Goal: Task Accomplishment & Management: Complete application form

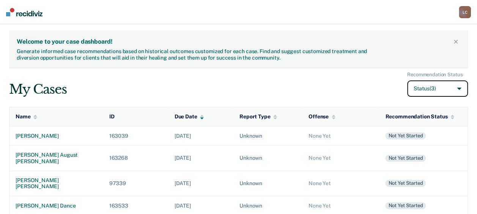
click at [463, 90] on button "Status (3)" at bounding box center [437, 88] width 61 height 16
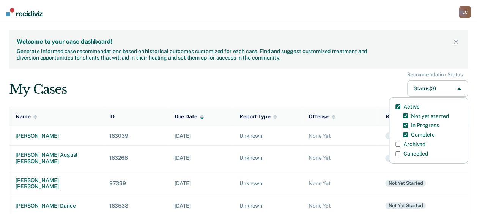
click at [397, 144] on input "Archived" at bounding box center [397, 144] width 5 height 5
checkbox input "true"
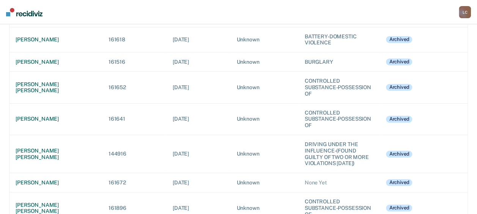
scroll to position [10224, 0]
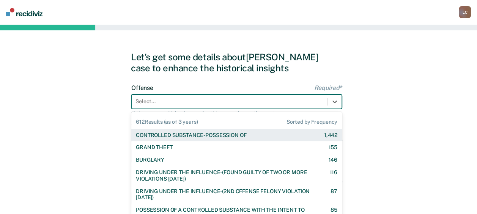
scroll to position [30, 0]
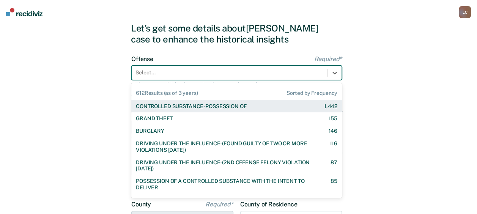
click at [291, 80] on div "612 results available. Use Up and Down to choose options, press Enter to select…" at bounding box center [236, 73] width 211 height 14
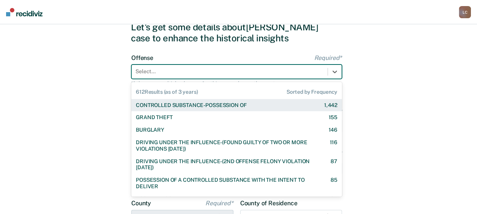
click at [272, 102] on div "CONTROLLED SUBSTANCE-POSSESSION OF 1,442" at bounding box center [237, 105] width 202 height 6
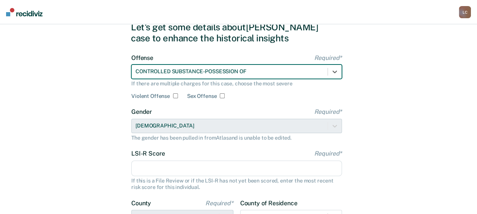
click at [272, 102] on form "Offense Required* option CONTROLLED SUBSTANCE-POSSESSION OF, selected. CONTROLL…" at bounding box center [236, 167] width 211 height 227
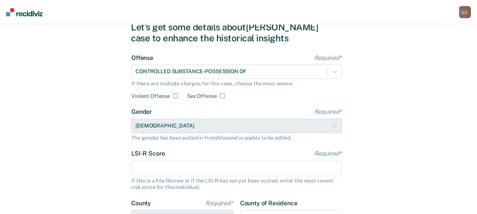
click at [178, 169] on input "LSI-R Score Required*" at bounding box center [236, 169] width 211 height 16
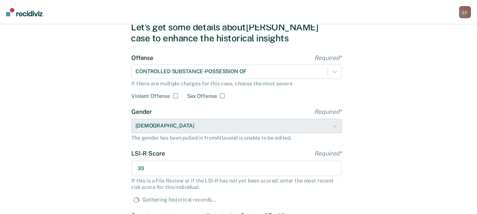
type input "33"
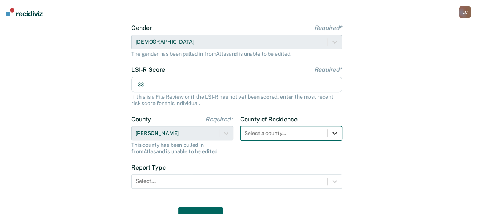
scroll to position [157, 0]
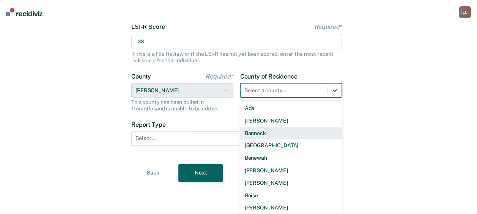
click at [330, 98] on div "44 results available. Use Up and Down to choose options, press Enter to select …" at bounding box center [291, 90] width 102 height 14
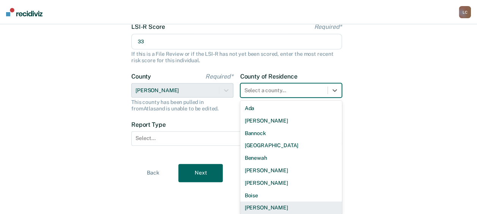
click at [257, 206] on div "[PERSON_NAME]" at bounding box center [291, 208] width 102 height 13
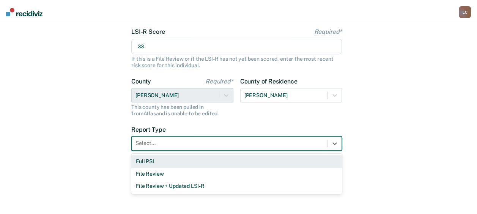
click at [223, 143] on div at bounding box center [229, 143] width 188 height 8
click at [202, 161] on div "Full PSI" at bounding box center [236, 161] width 211 height 13
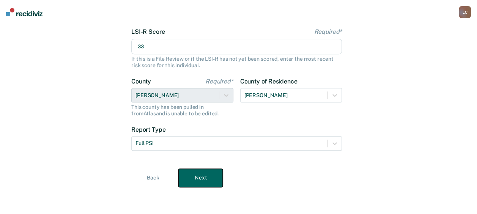
click at [200, 175] on button "Next" at bounding box center [200, 178] width 44 height 18
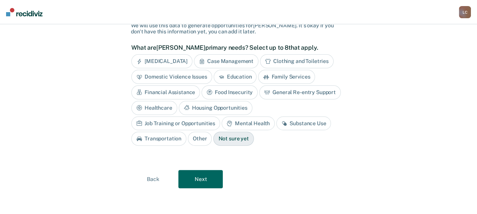
click at [216, 60] on div "Case Management" at bounding box center [226, 61] width 65 height 14
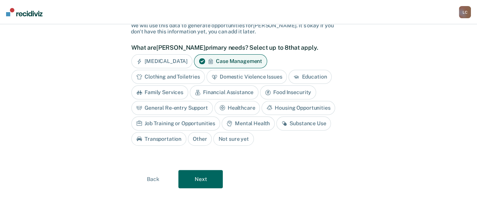
click at [212, 92] on div "Financial Assistance" at bounding box center [224, 92] width 69 height 14
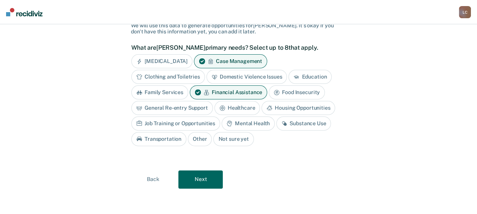
click at [212, 92] on div "Financial Assistance" at bounding box center [228, 92] width 77 height 14
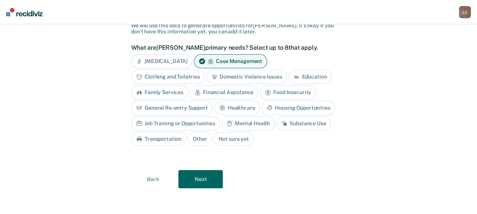
click at [230, 108] on div "Healthcare" at bounding box center [237, 108] width 46 height 14
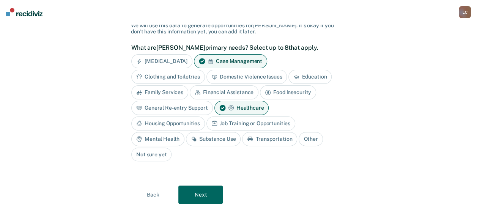
click at [142, 120] on icon at bounding box center [139, 123] width 6 height 6
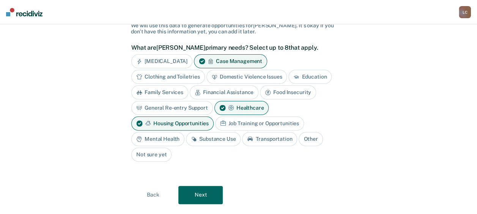
click at [178, 136] on div "Mental Health" at bounding box center [157, 139] width 53 height 14
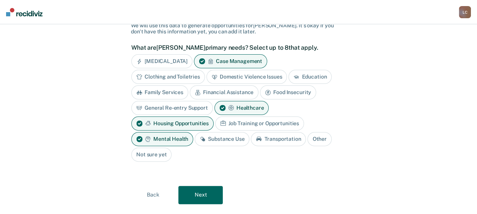
click at [205, 139] on icon at bounding box center [203, 139] width 6 height 6
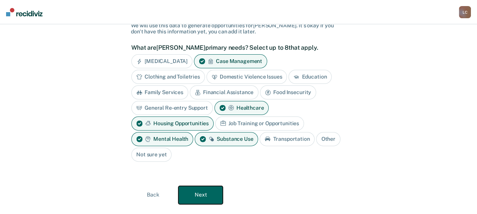
click at [208, 189] on button "Next" at bounding box center [200, 195] width 44 height 18
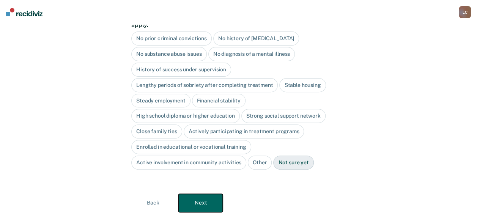
click at [192, 196] on button "Next" at bounding box center [200, 203] width 44 height 18
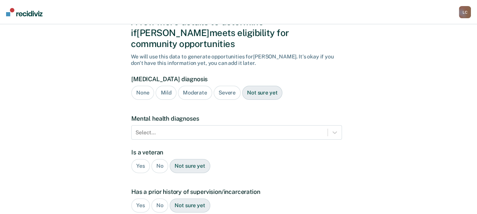
scroll to position [30, 0]
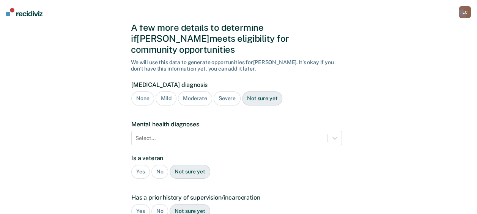
click at [191, 91] on div "Moderate" at bounding box center [195, 98] width 34 height 14
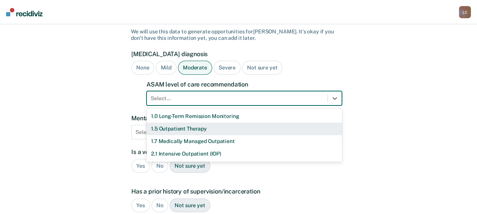
click at [267, 106] on div "11 results available. Use Up and Down to choose options, press Enter to select …" at bounding box center [243, 98] width 195 height 14
click at [258, 122] on div "1.5 Outpatient Therapy" at bounding box center [243, 128] width 195 height 13
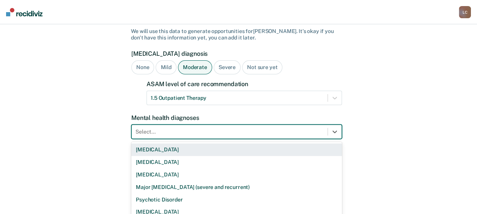
scroll to position [94, 0]
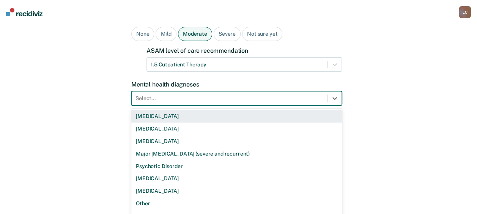
click at [207, 106] on div "9 results available. Use Up and Down to choose options, press Enter to select t…" at bounding box center [236, 98] width 211 height 14
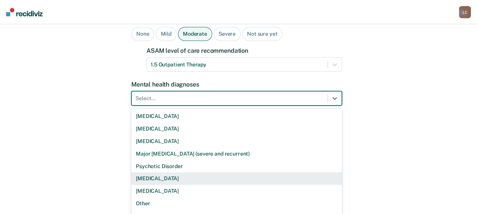
click at [183, 172] on div "[MEDICAL_DATA]" at bounding box center [236, 178] width 211 height 13
click at [183, 165] on div "Not sure yet" at bounding box center [190, 172] width 40 height 14
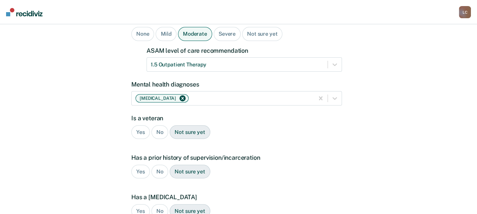
click at [155, 125] on div "No" at bounding box center [159, 132] width 17 height 14
click at [134, 165] on div "Yes" at bounding box center [140, 172] width 19 height 14
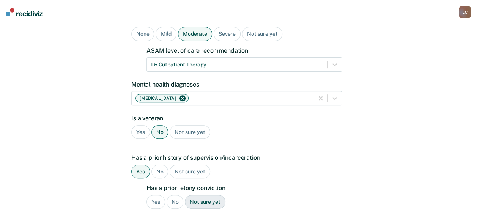
click at [172, 195] on div "No" at bounding box center [175, 202] width 17 height 14
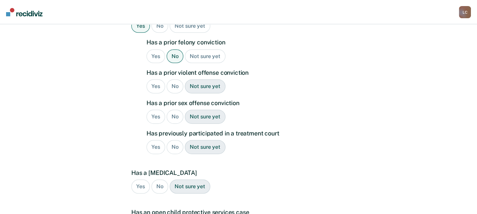
scroll to position [249, 0]
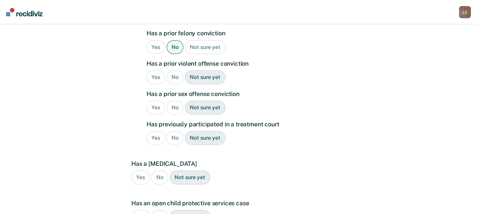
click at [172, 70] on div "No" at bounding box center [175, 77] width 17 height 14
click at [173, 101] on div "No" at bounding box center [175, 108] width 17 height 14
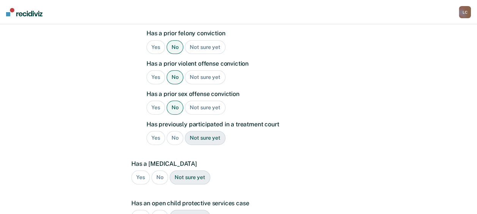
click at [170, 131] on div "No" at bounding box center [175, 138] width 17 height 14
click at [160, 170] on div "No" at bounding box center [159, 177] width 17 height 14
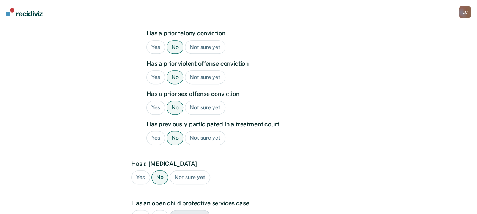
click at [154, 210] on div "Yes No Not sure yet" at bounding box center [236, 217] width 211 height 14
click at [156, 210] on div "No" at bounding box center [159, 217] width 17 height 14
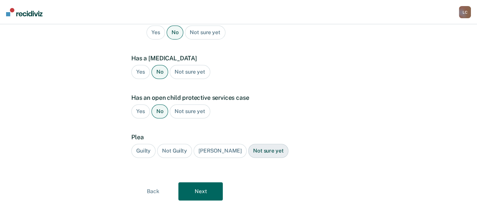
click at [145, 144] on div "Guilty" at bounding box center [143, 151] width 24 height 14
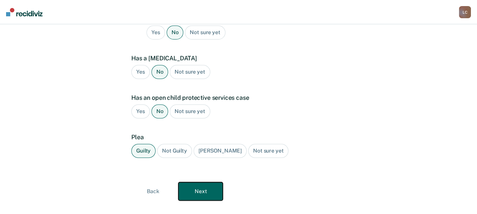
click at [197, 182] on button "Next" at bounding box center [200, 191] width 44 height 18
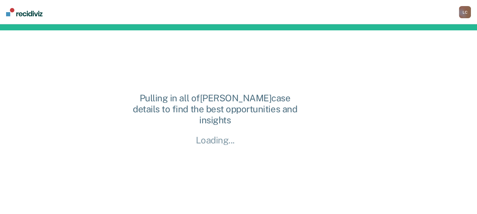
scroll to position [0, 0]
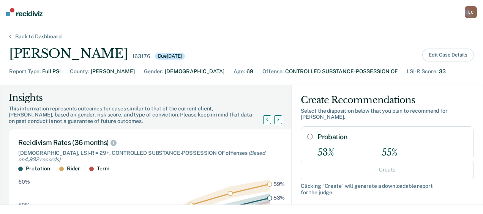
click at [307, 135] on input "Probation" at bounding box center [310, 137] width 6 height 6
radio input "true"
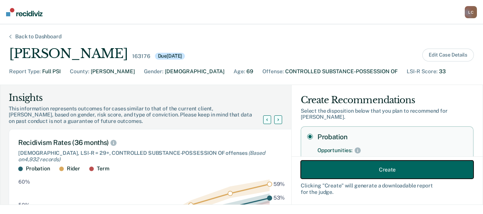
click at [403, 166] on button "Create" at bounding box center [387, 170] width 173 height 18
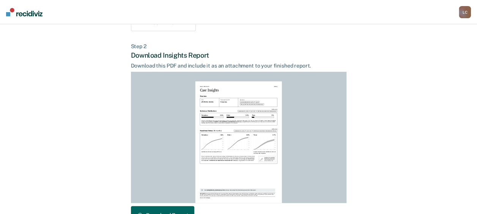
scroll to position [219, 0]
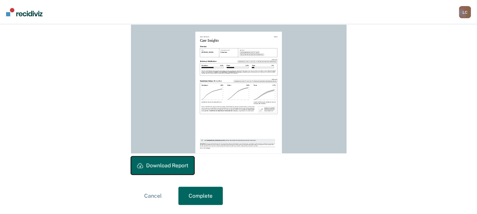
click at [158, 163] on button "Download Report" at bounding box center [162, 165] width 63 height 18
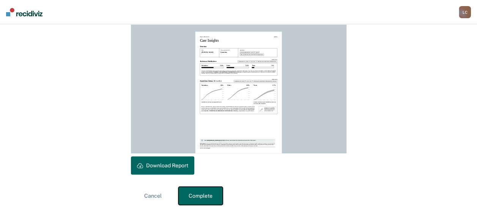
click at [195, 197] on button "Complete" at bounding box center [200, 196] width 44 height 18
